Goal: Information Seeking & Learning: Learn about a topic

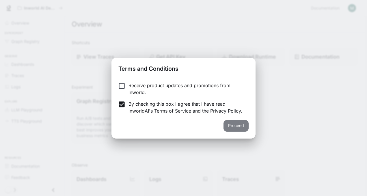
click at [246, 127] on button "Proceed" at bounding box center [236, 126] width 25 height 12
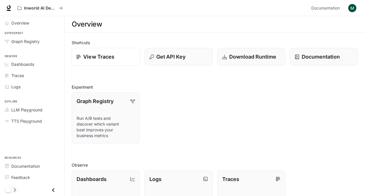
click at [114, 58] on div "View Traces" at bounding box center [105, 57] width 59 height 8
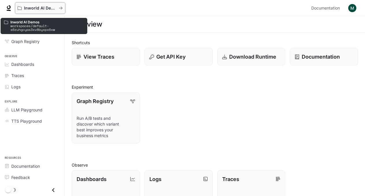
click at [62, 10] on div "Inworld AI Demos" at bounding box center [40, 8] width 45 height 5
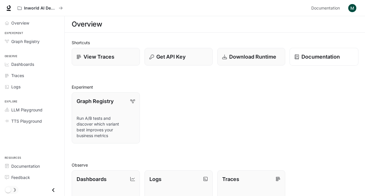
click at [316, 60] on p "Documentation" at bounding box center [320, 57] width 38 height 8
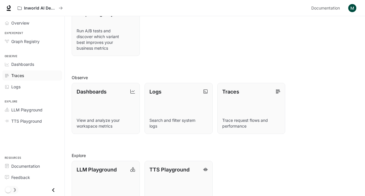
scroll to position [81, 0]
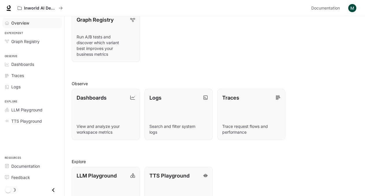
click at [36, 25] on div "Overview" at bounding box center [35, 23] width 48 height 6
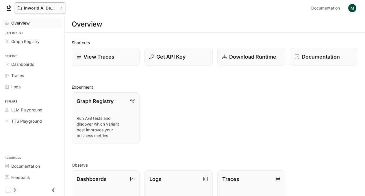
click at [37, 7] on p "Inworld AI Demos" at bounding box center [40, 8] width 32 height 5
